Goal: Communication & Community: Answer question/provide support

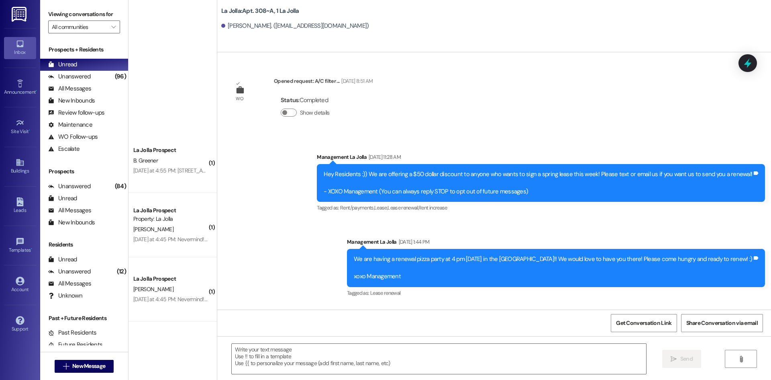
scroll to position [7467, 0]
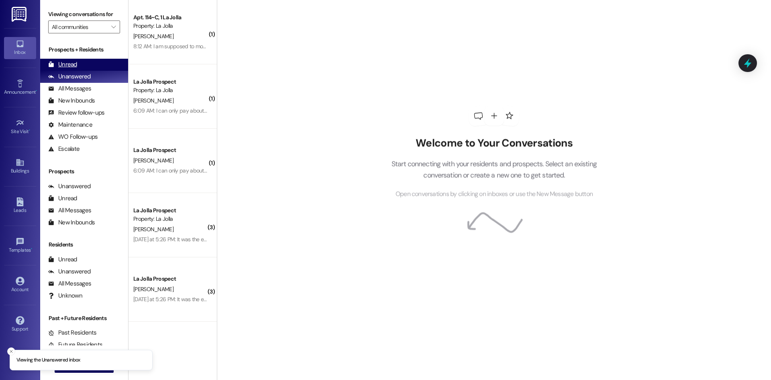
click at [65, 61] on div "Unread" at bounding box center [62, 64] width 29 height 8
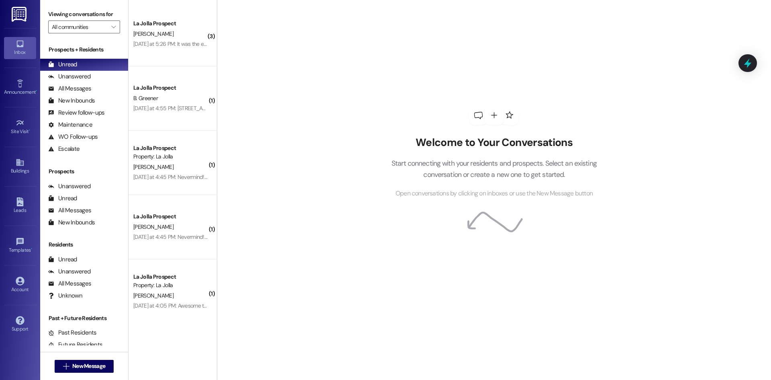
scroll to position [770, 0]
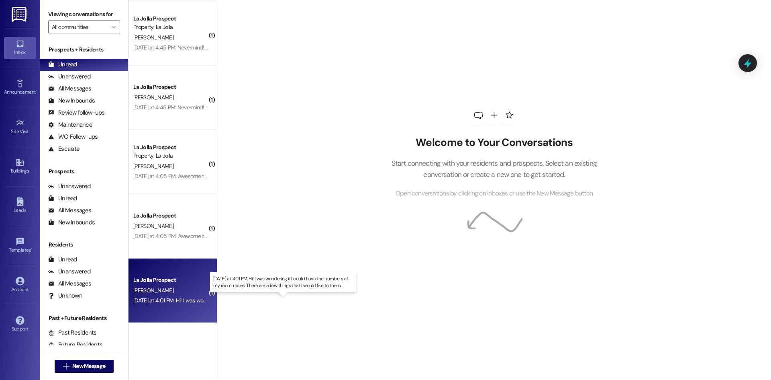
click at [175, 300] on div "[DATE] at 4:01 PM: Hi! I was wondering if I could have the numbers of my roomma…" at bounding box center [286, 299] width 307 height 7
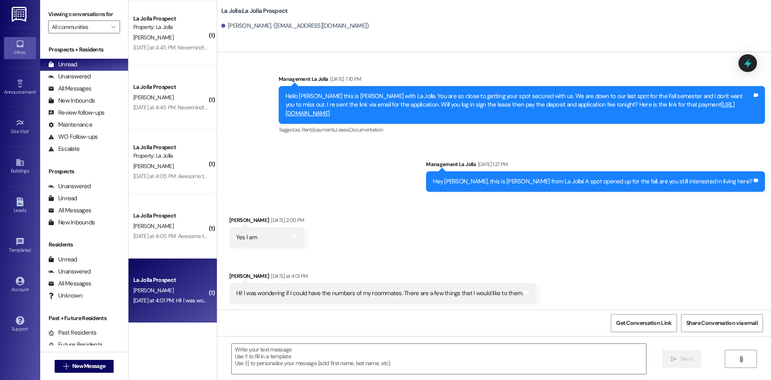
scroll to position [458, 0]
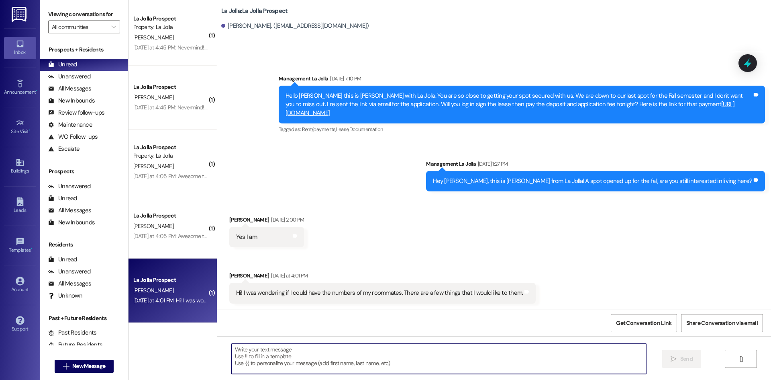
click at [233, 354] on textarea at bounding box center [439, 358] width 415 height 30
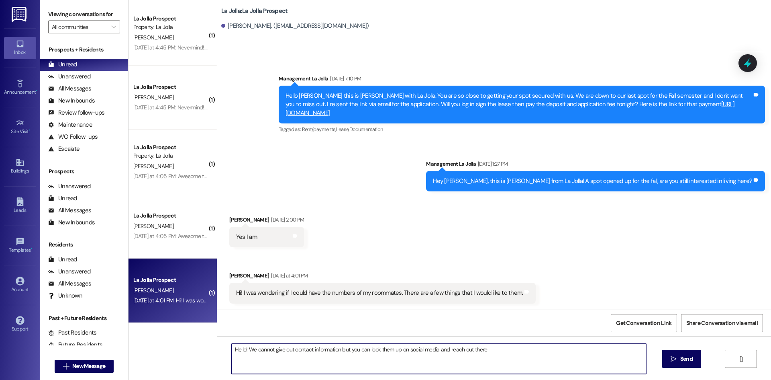
type textarea "Hello! We cannot give out contact information but you can look them up on socia…"
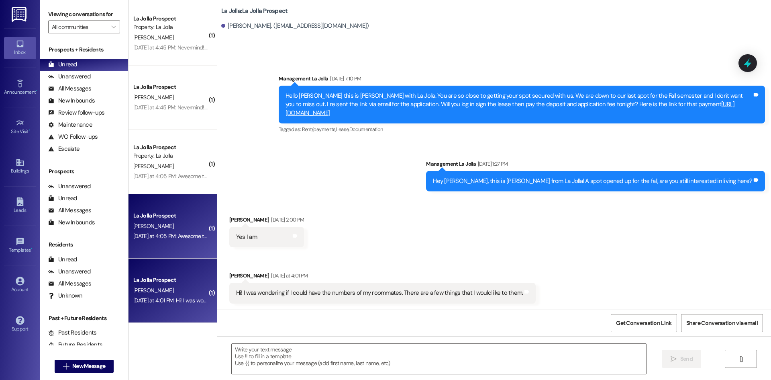
click at [190, 230] on div "[PERSON_NAME]" at bounding box center [171, 226] width 76 height 10
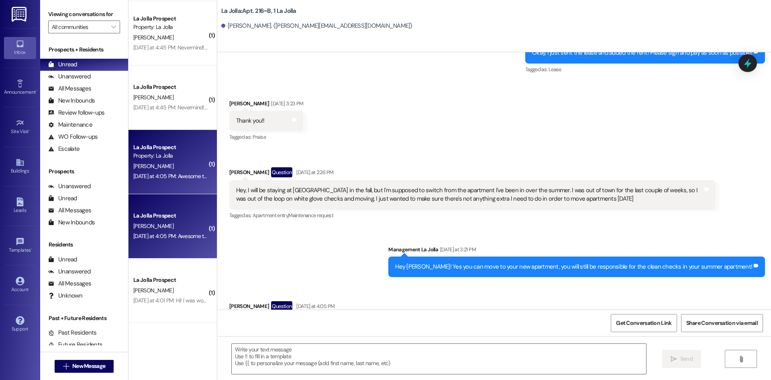
scroll to position [2580, 0]
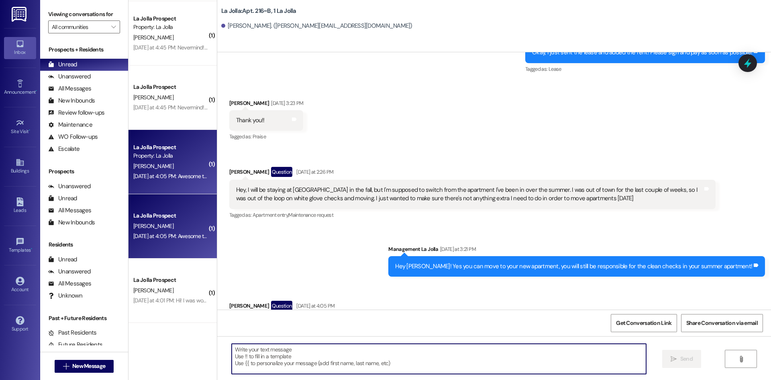
click at [319, 361] on textarea at bounding box center [439, 358] width 415 height 30
type textarea "Y"
type textarea "f"
type textarea "Yes! For which apartment?"
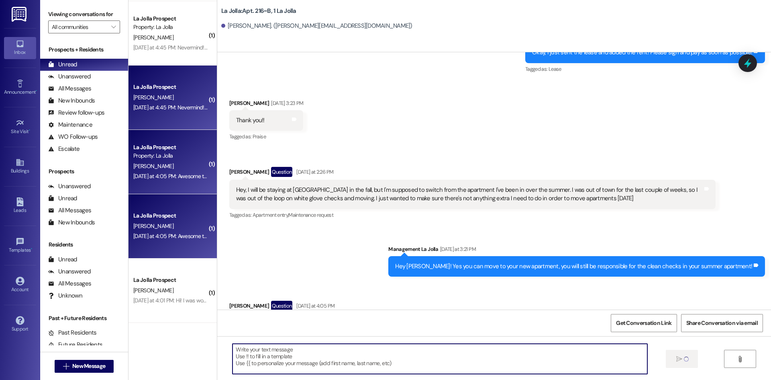
click at [174, 78] on div "La Jolla Prospect [PERSON_NAME] [DATE] at 4:45 PM: Nevermind! I payed the rent,…" at bounding box center [173, 97] width 88 height 64
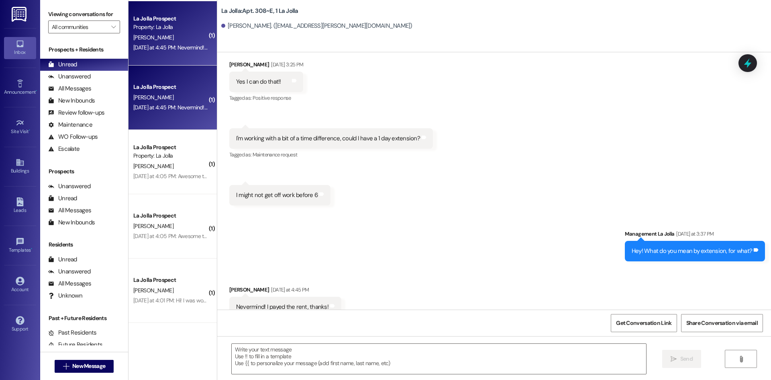
scroll to position [8123, 0]
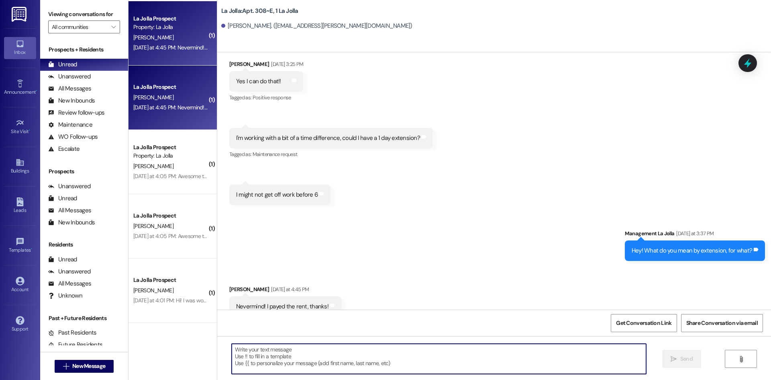
click at [333, 370] on textarea at bounding box center [439, 358] width 415 height 30
type textarea "Okay sounds good!! :)"
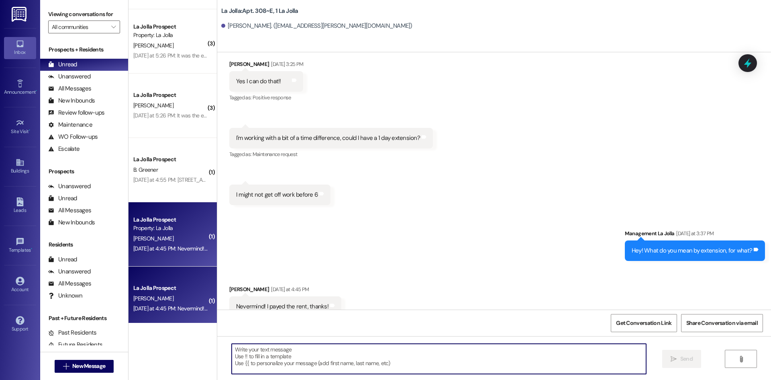
scroll to position [8122, 0]
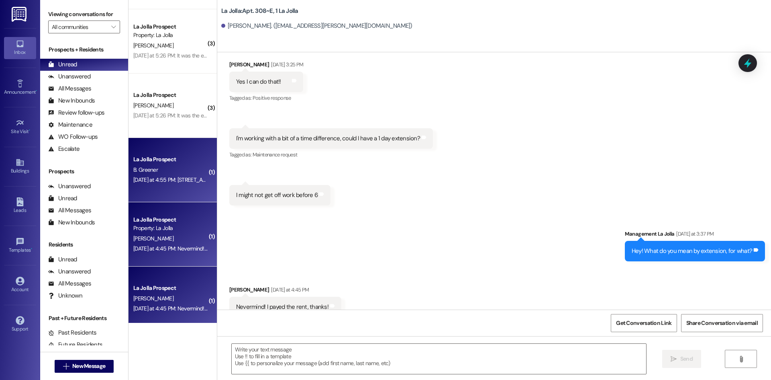
click at [152, 153] on div "La Jolla Prospect B. Greener [DATE] at 4:55 PM: [STREET_ADDRESS][PERSON_NAME][U…" at bounding box center [173, 170] width 88 height 64
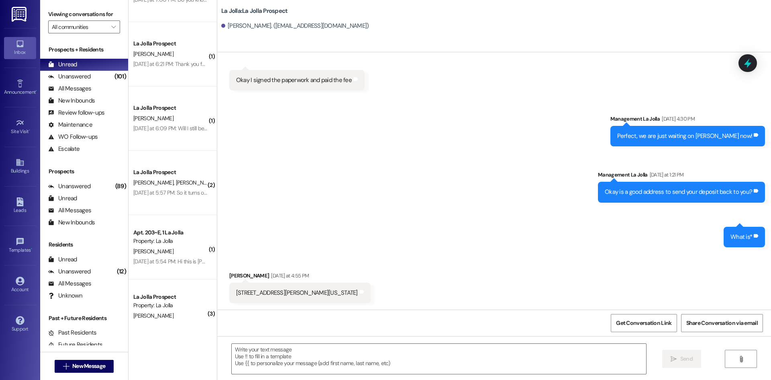
scroll to position [513, 0]
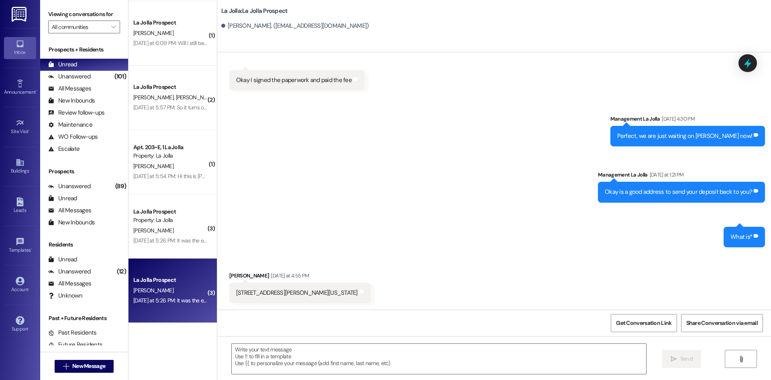
click at [169, 284] on div "La Jolla Prospect" at bounding box center [170, 280] width 74 height 8
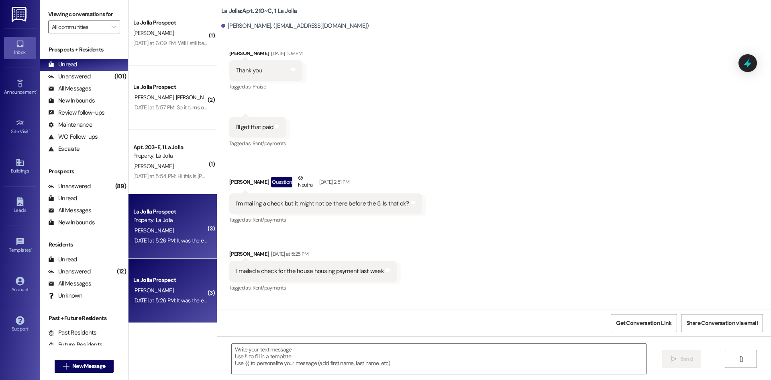
scroll to position [13961, 0]
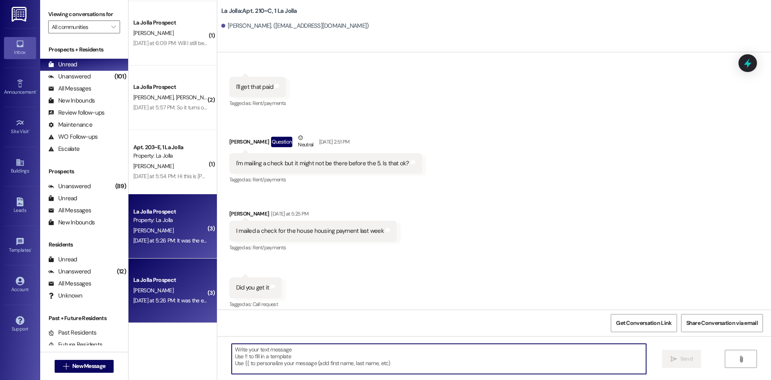
click at [286, 355] on textarea at bounding box center [439, 358] width 415 height 30
type textarea "No I did not get it. What address did you send it to?"
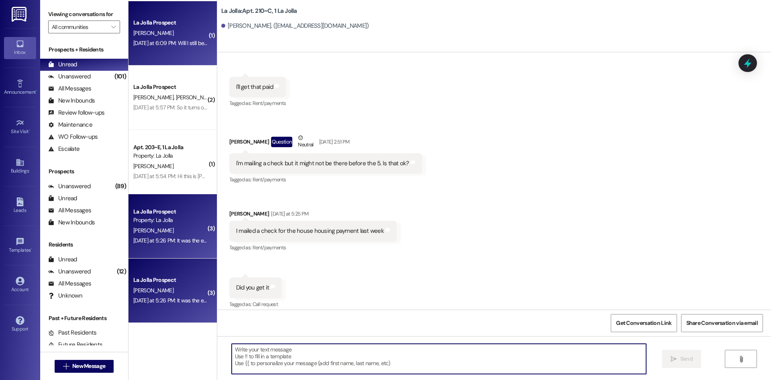
scroll to position [13961, 0]
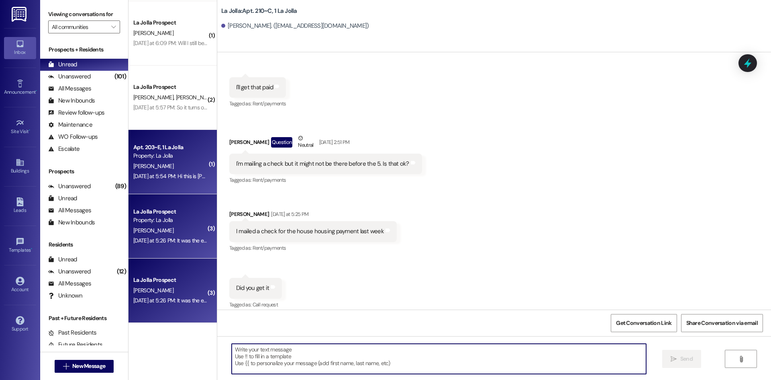
click at [180, 174] on div "[DATE] at 5:54 PM: Hi this is [PERSON_NAME] in 203. I paid for the early check …" at bounding box center [319, 175] width 372 height 7
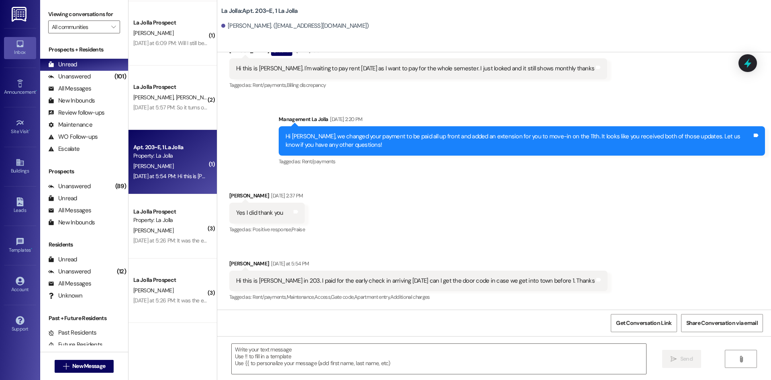
scroll to position [9374, 0]
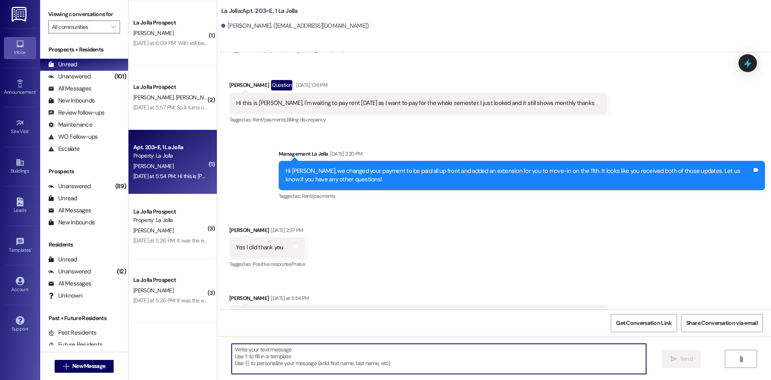
click at [353, 344] on textarea at bounding box center [439, 358] width 415 height 30
paste textarea "6244"
type textarea "Yes your door code is 6244"
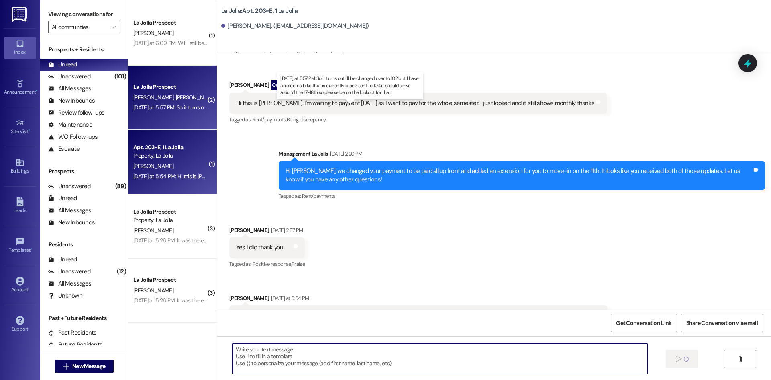
click at [178, 108] on div "[DATE] at 5:57 PM: So it turns out I'll be changed over to 102 but I have an el…" at bounding box center [352, 107] width 439 height 7
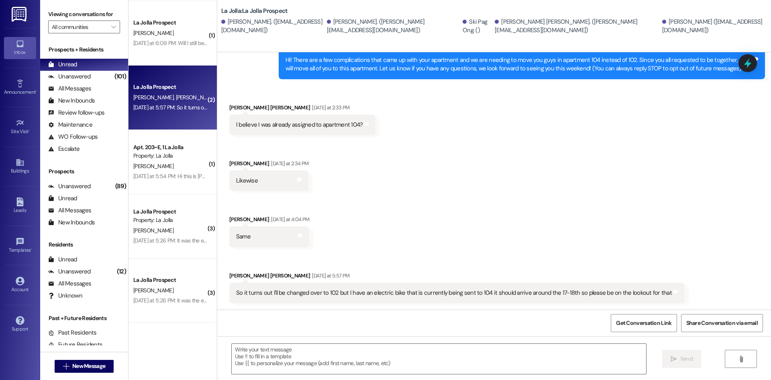
scroll to position [38, 0]
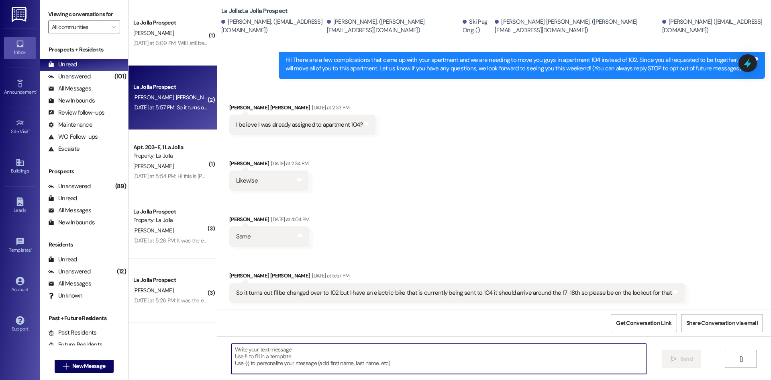
click at [435, 360] on textarea at bounding box center [439, 358] width 415 height 30
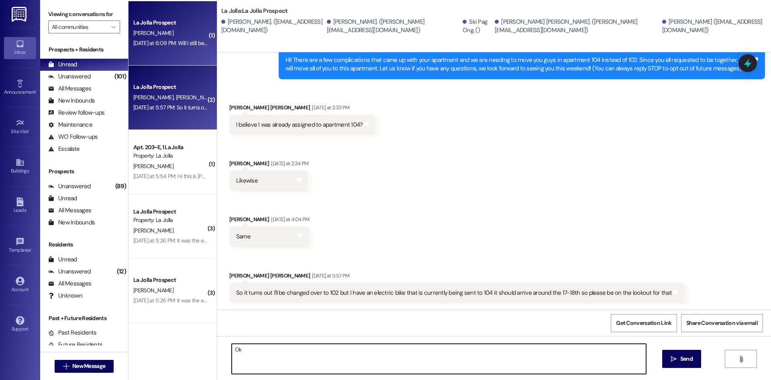
type textarea "O"
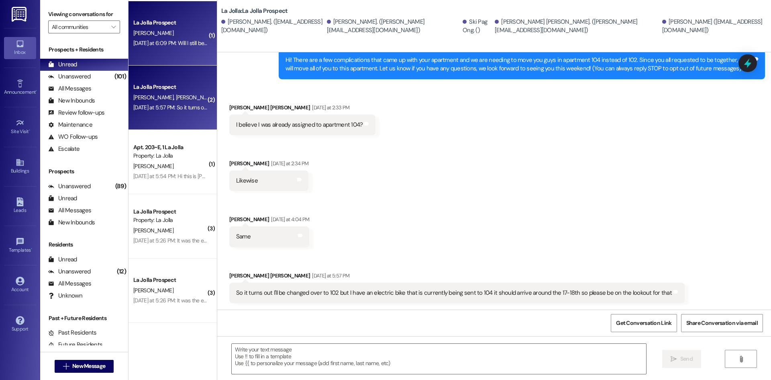
click at [156, 48] on div "[DATE] at 6:09 PM: Will I still be with [PERSON_NAME] as my room mate they sent…" at bounding box center [171, 43] width 76 height 10
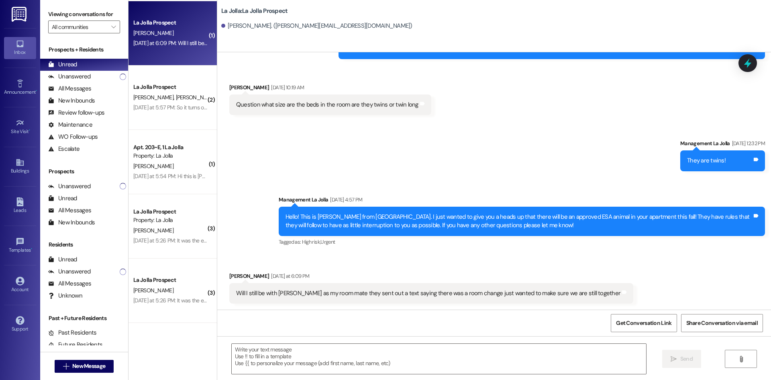
scroll to position [1022, 0]
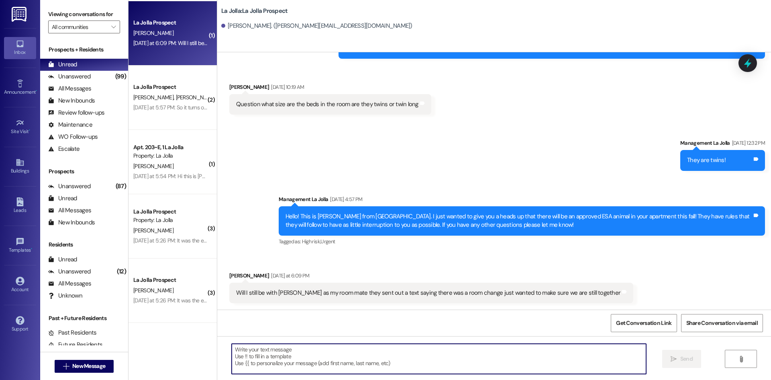
click at [287, 346] on textarea at bounding box center [439, 358] width 415 height 30
type textarea "Yes you will still be together!"
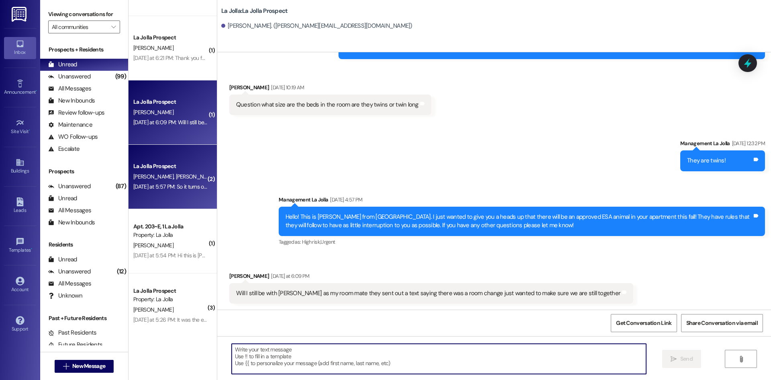
scroll to position [393, 0]
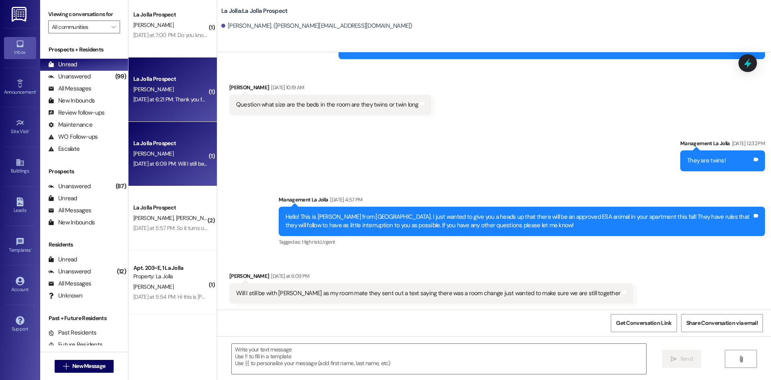
click at [163, 85] on div "[PERSON_NAME]" at bounding box center [171, 89] width 76 height 10
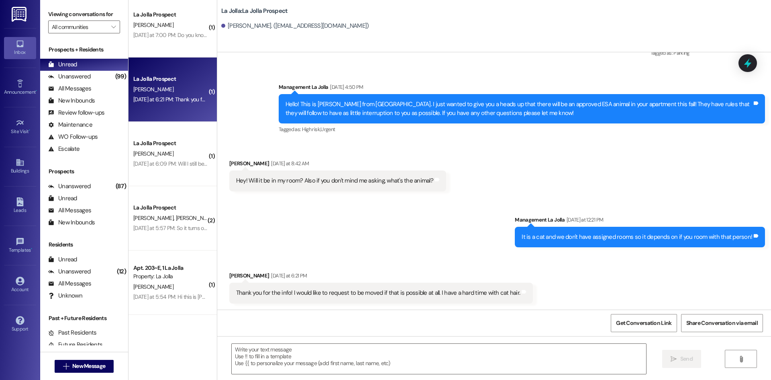
scroll to position [885, 0]
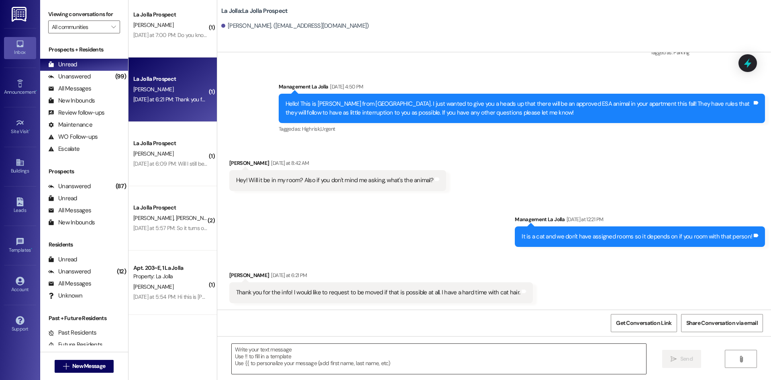
click at [322, 354] on textarea at bounding box center [439, 358] width 415 height 30
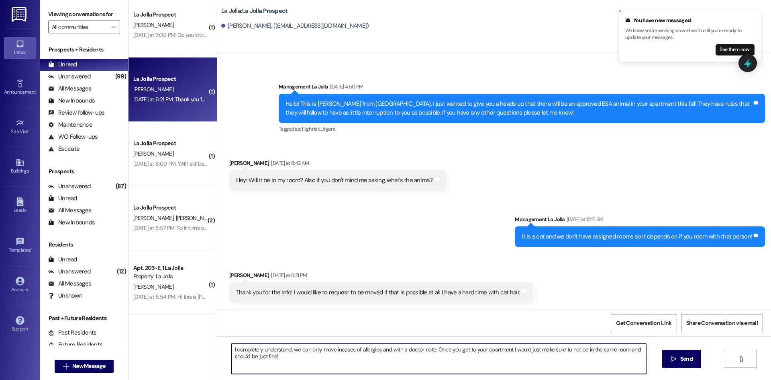
drag, startPoint x: 283, startPoint y: 359, endPoint x: 626, endPoint y: 348, distance: 342.9
click at [626, 348] on textarea "I completely understand, we can only move incases of allergies and with a docto…" at bounding box center [439, 358] width 415 height 30
type textarea "I completely understand, we can only move incases of allergies and with a docto…"
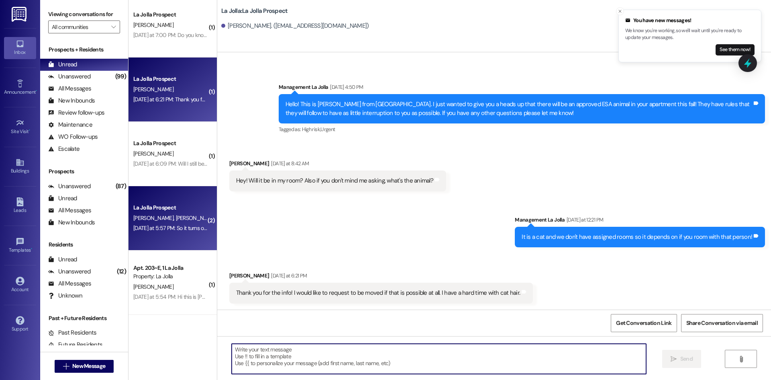
scroll to position [272, 0]
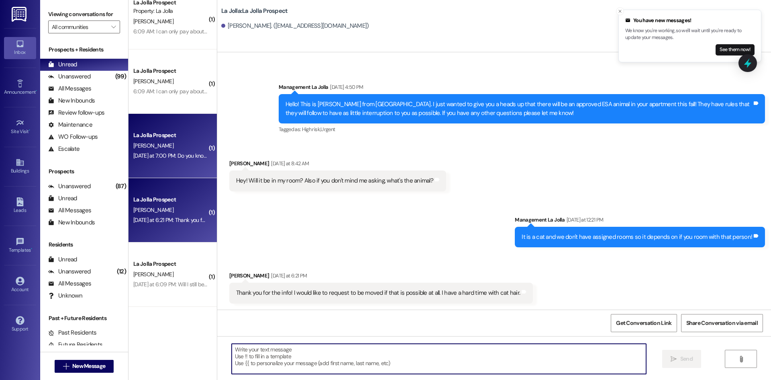
click at [148, 137] on div "La Jolla Prospect" at bounding box center [170, 135] width 74 height 8
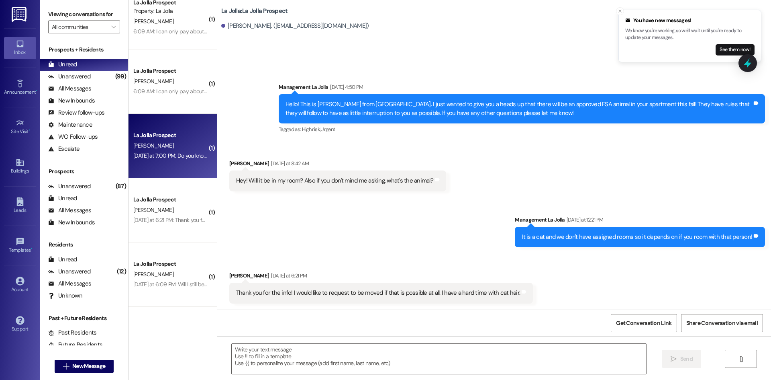
scroll to position [91, 0]
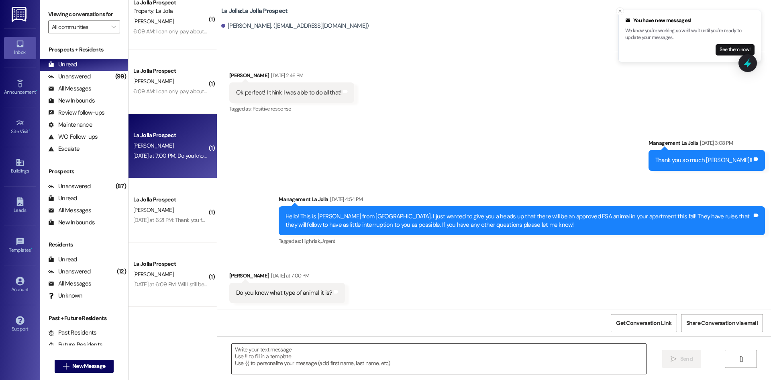
click at [286, 356] on textarea at bounding box center [439, 358] width 415 height 30
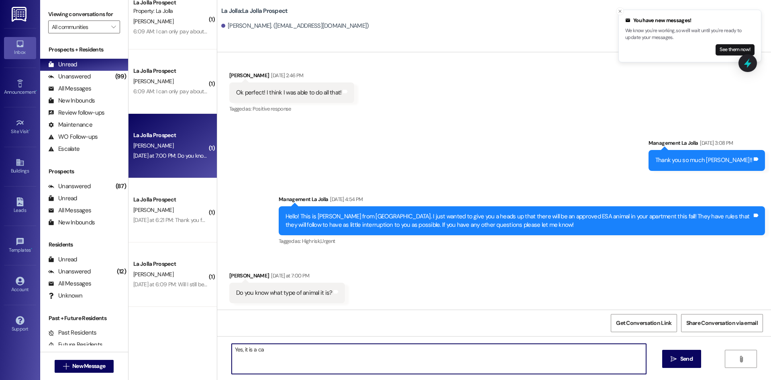
type textarea "Yes, it is a cat"
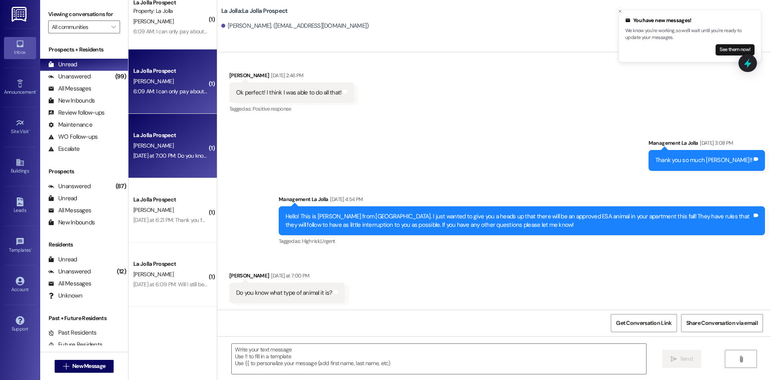
click at [179, 92] on div "6:09 AM: I can only pay about $20 due to my card being hacked and used to make …" at bounding box center [403, 91] width 541 height 7
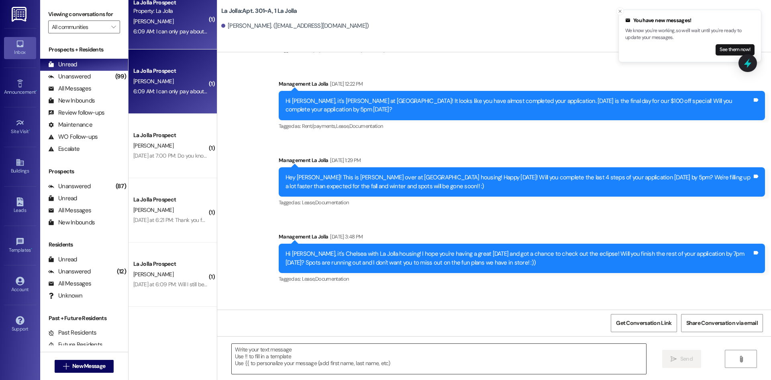
scroll to position [7131, 0]
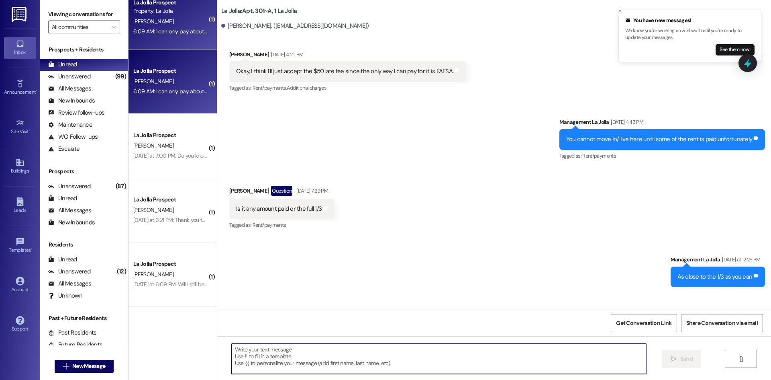
click at [258, 360] on textarea at bounding box center [439, 358] width 415 height 30
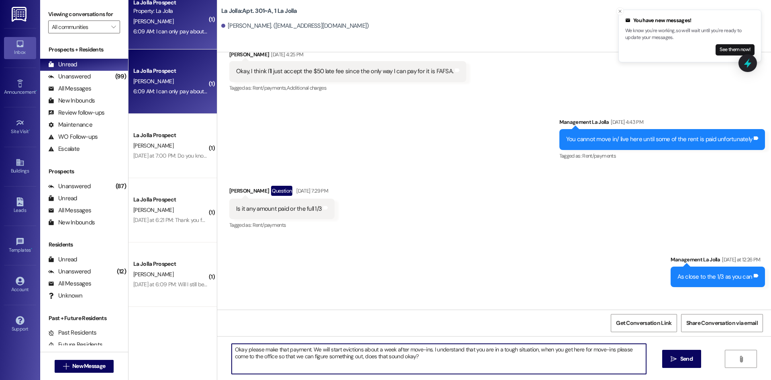
drag, startPoint x: 426, startPoint y: 349, endPoint x: 307, endPoint y: 345, distance: 119.8
click at [307, 345] on textarea "Okay please make that payment. We will start evictions about a week after move-…" at bounding box center [439, 358] width 415 height 30
type textarea "Okay please make that payment. I understand that you are in a tough situation, …"
click at [686, 359] on span "Send" at bounding box center [687, 358] width 12 height 8
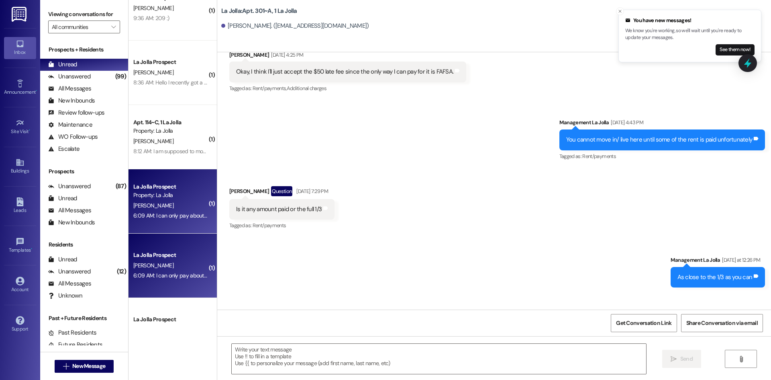
scroll to position [71, 0]
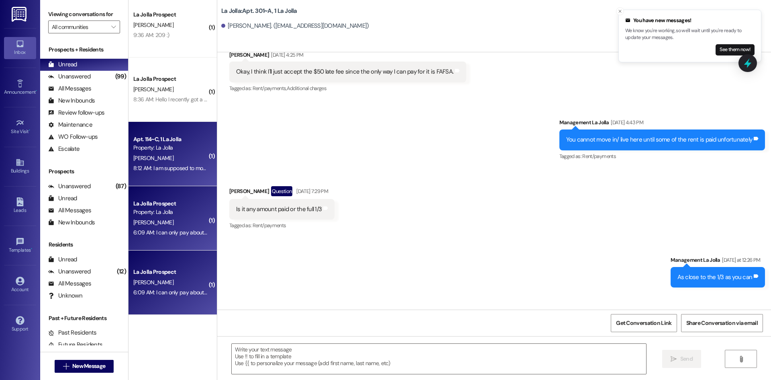
click at [186, 145] on div "Property: La Jolla" at bounding box center [170, 147] width 74 height 8
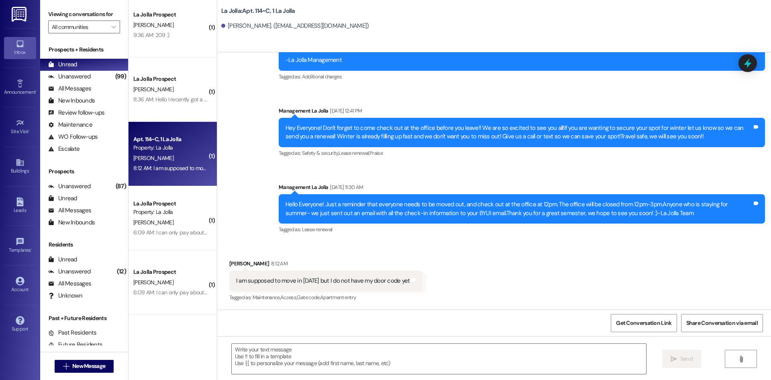
scroll to position [6765, 0]
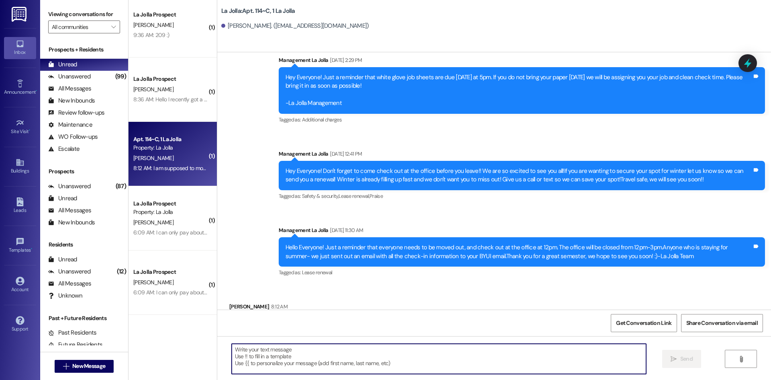
click at [293, 364] on textarea at bounding box center [439, 358] width 415 height 30
click at [250, 348] on textarea at bounding box center [439, 358] width 415 height 30
paste textarea "1374"
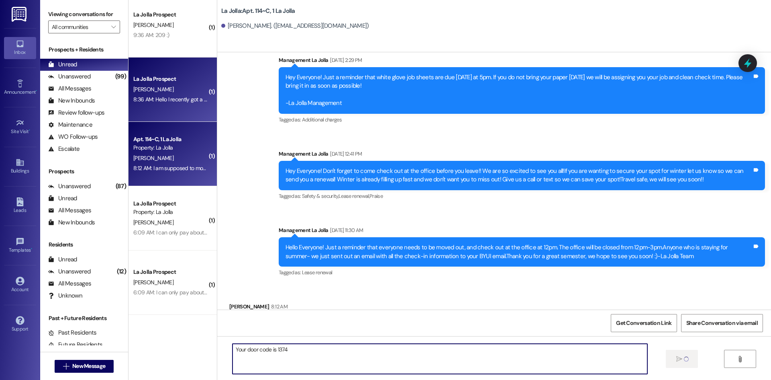
type textarea "Your door code is 1374"
click at [182, 90] on div "[PERSON_NAME]" at bounding box center [171, 89] width 76 height 10
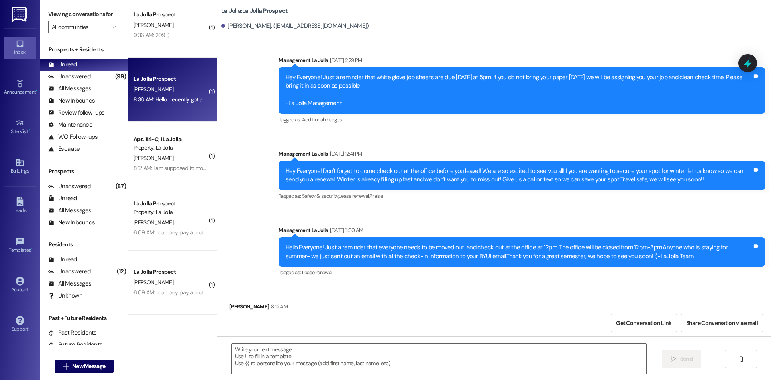
scroll to position [0, 0]
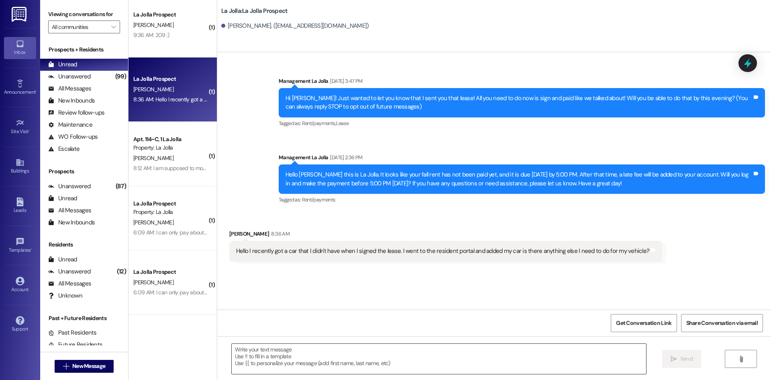
click at [317, 368] on textarea at bounding box center [439, 358] width 415 height 30
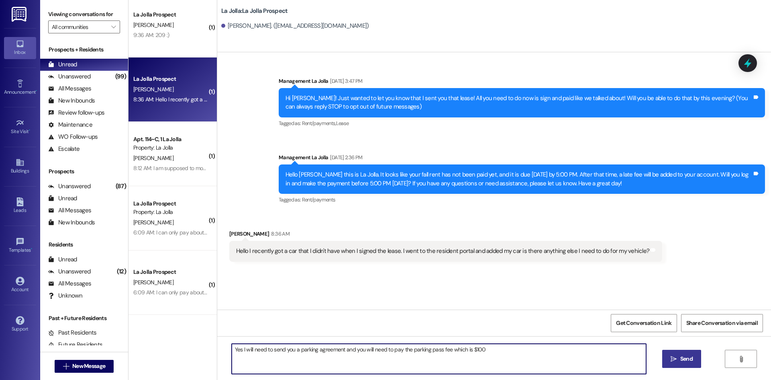
type textarea "Yes I will need to send you a parking agreement and you will need to pay the pa…"
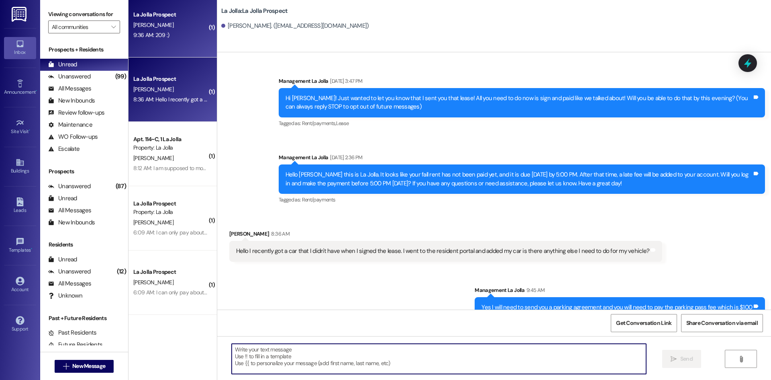
click at [155, 45] on div "La Jolla Prospect [PERSON_NAME] 9:36 AM: 209 :) 9:36 AM: 209 :)" at bounding box center [173, 25] width 88 height 64
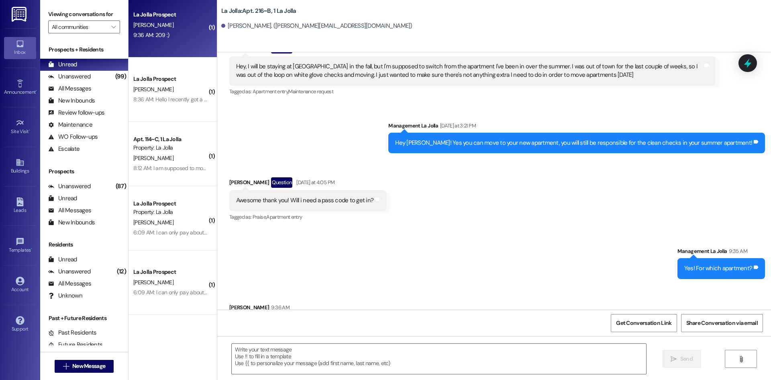
scroll to position [2704, 0]
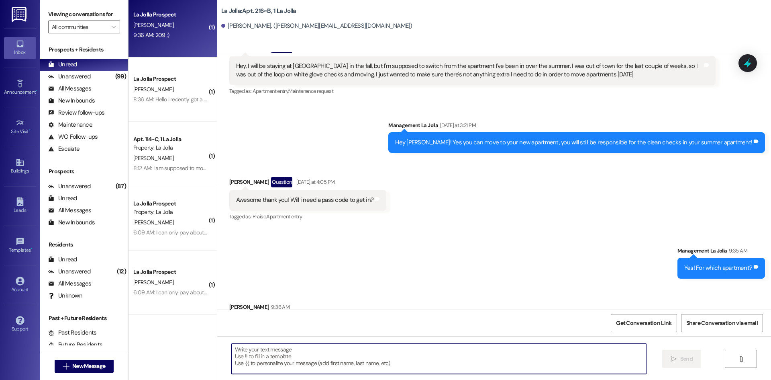
click at [294, 351] on textarea at bounding box center [439, 358] width 415 height 30
paste textarea "8865"
click at [261, 350] on textarea "Yes your doorcode is 8865" at bounding box center [439, 358] width 415 height 30
type textarea "Yes your door code is 8865"
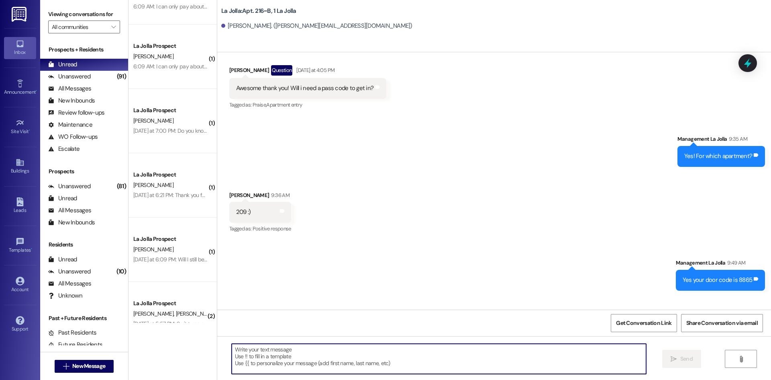
scroll to position [402, 0]
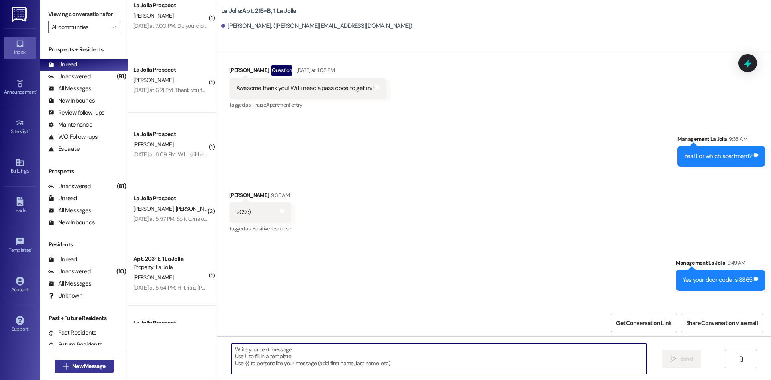
click at [94, 361] on button " New Message" at bounding box center [84, 366] width 59 height 13
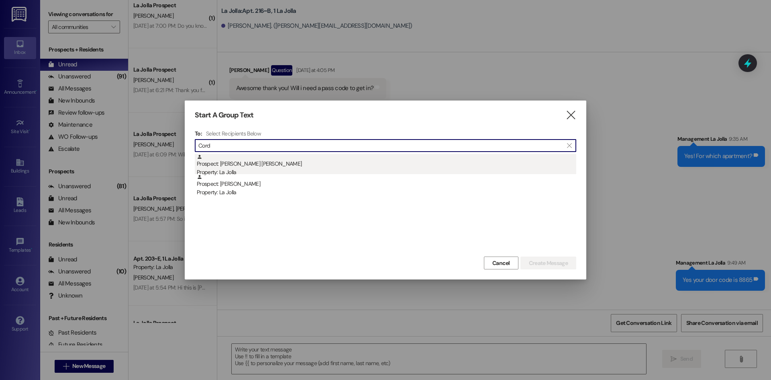
type input "Cord"
click at [267, 171] on div "Property: La Jolla" at bounding box center [387, 172] width 380 height 8
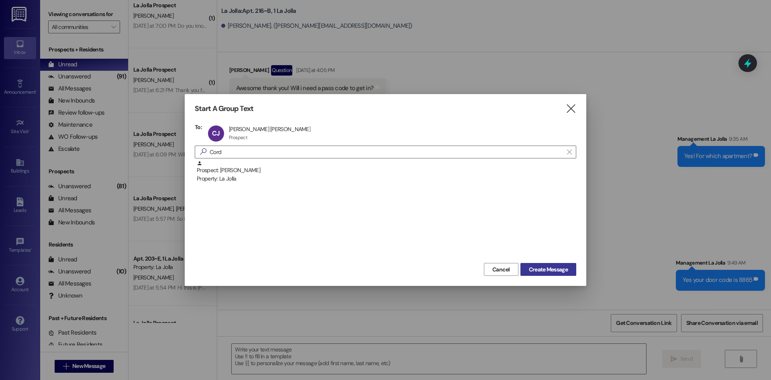
click at [532, 268] on span "Create Message" at bounding box center [548, 269] width 39 height 8
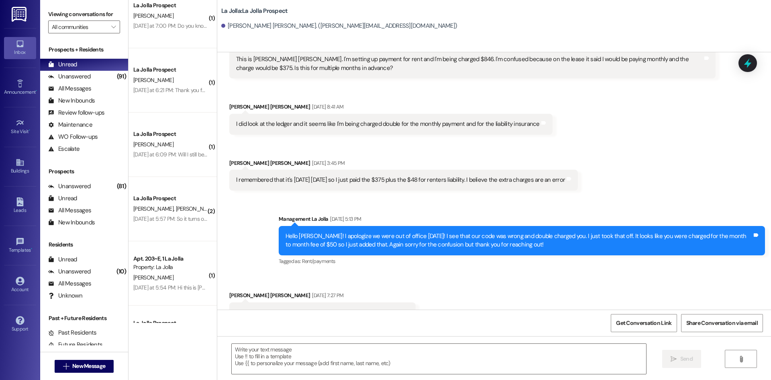
scroll to position [1042, 0]
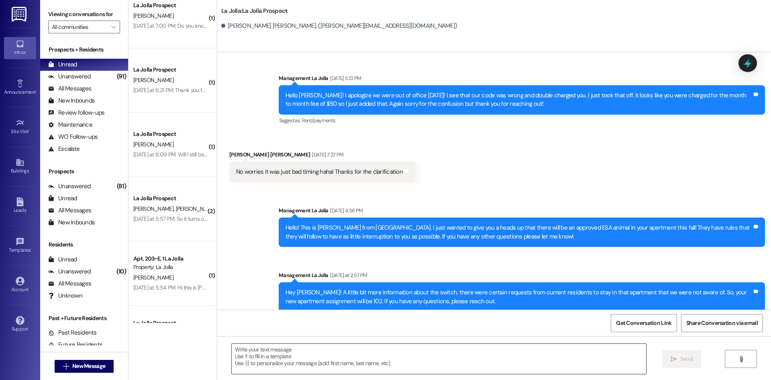
click at [316, 355] on textarea at bounding box center [439, 358] width 415 height 30
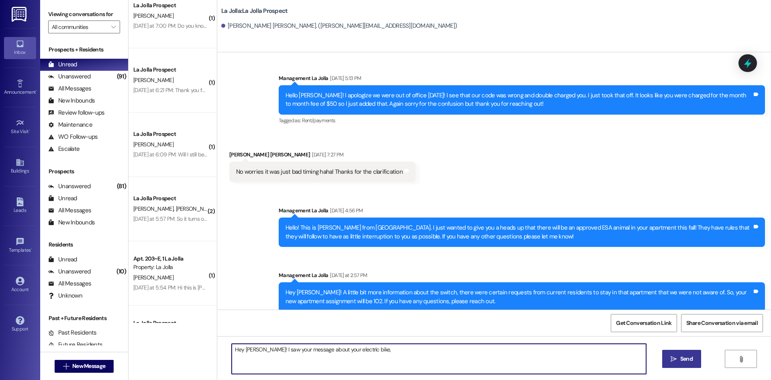
drag, startPoint x: 386, startPoint y: 357, endPoint x: 384, endPoint y: 352, distance: 4.9
click at [385, 357] on textarea "Hey [PERSON_NAME]! I saw your message about your electric bike," at bounding box center [439, 358] width 415 height 30
type textarea "Hey [PERSON_NAME]! I saw your message about your electric bike, I am sorry abou…"
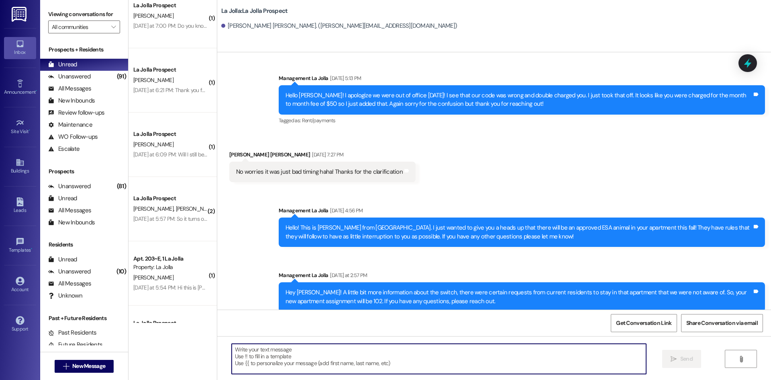
scroll to position [1042, 0]
